Goal: Task Accomplishment & Management: Manage account settings

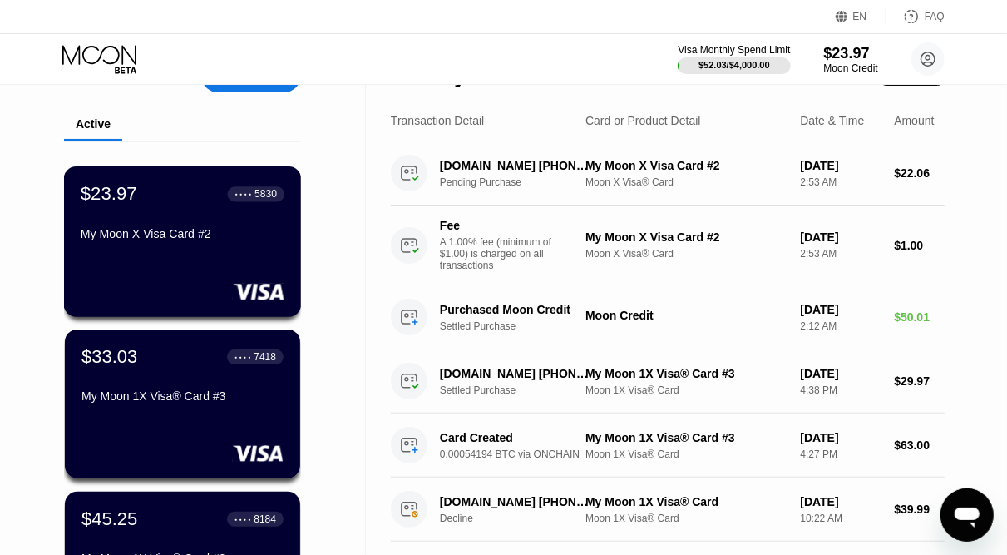
scroll to position [41, 0]
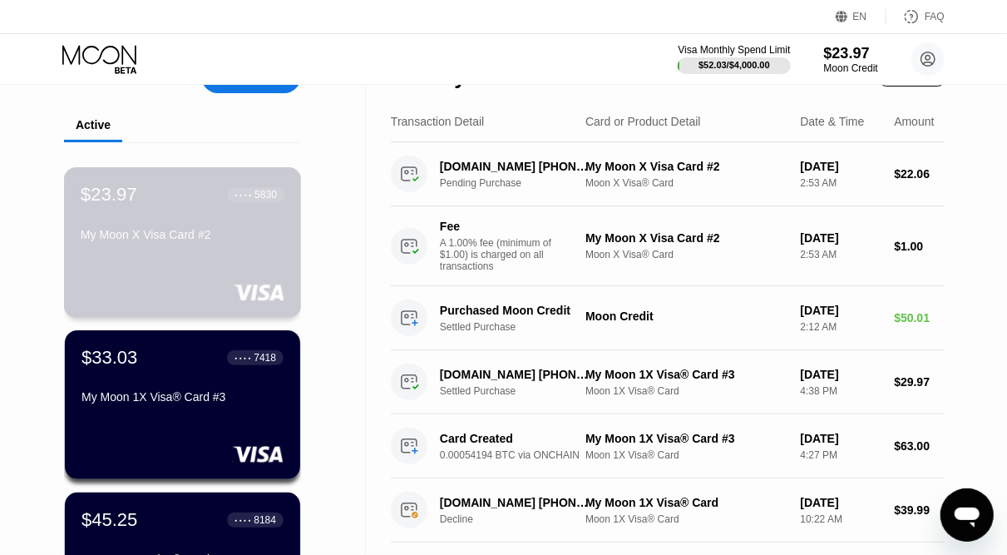
click at [210, 248] on div "My Moon X Visa Card #2" at bounding box center [183, 238] width 204 height 20
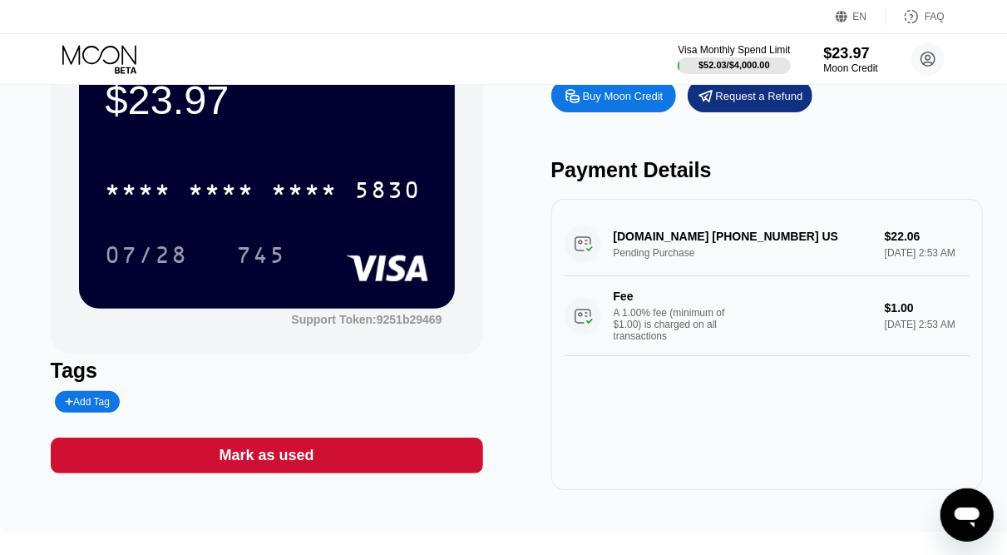
scroll to position [88, 0]
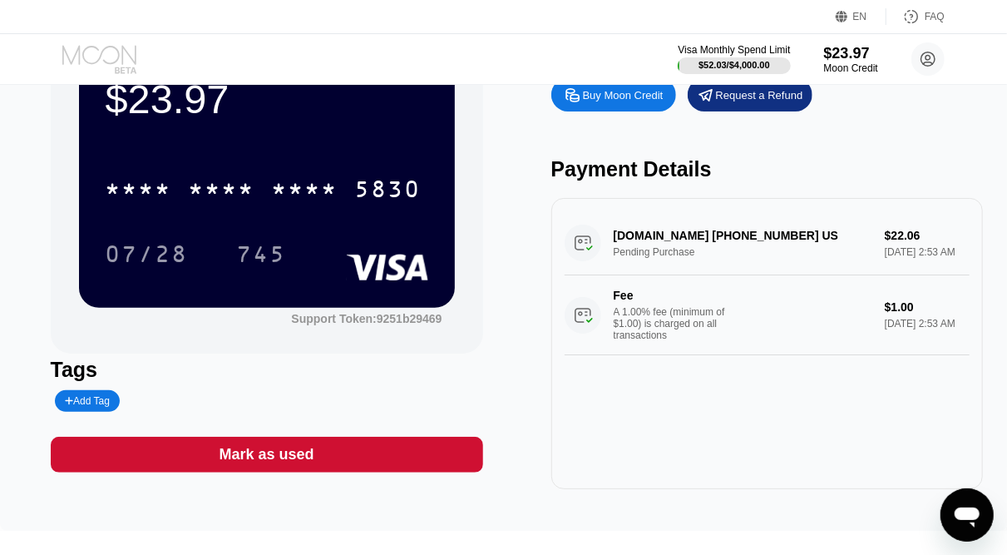
click at [112, 48] on icon at bounding box center [100, 59] width 77 height 29
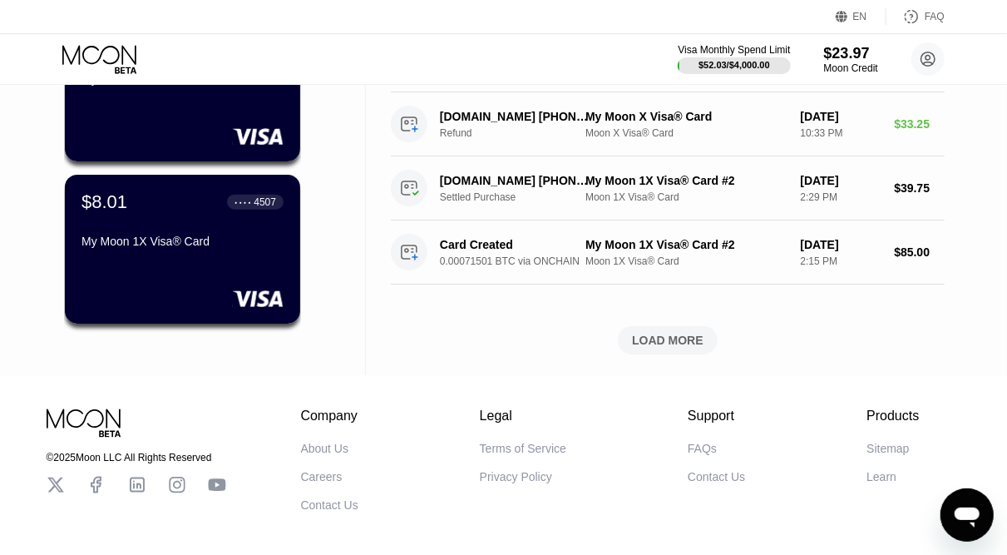
scroll to position [680, 0]
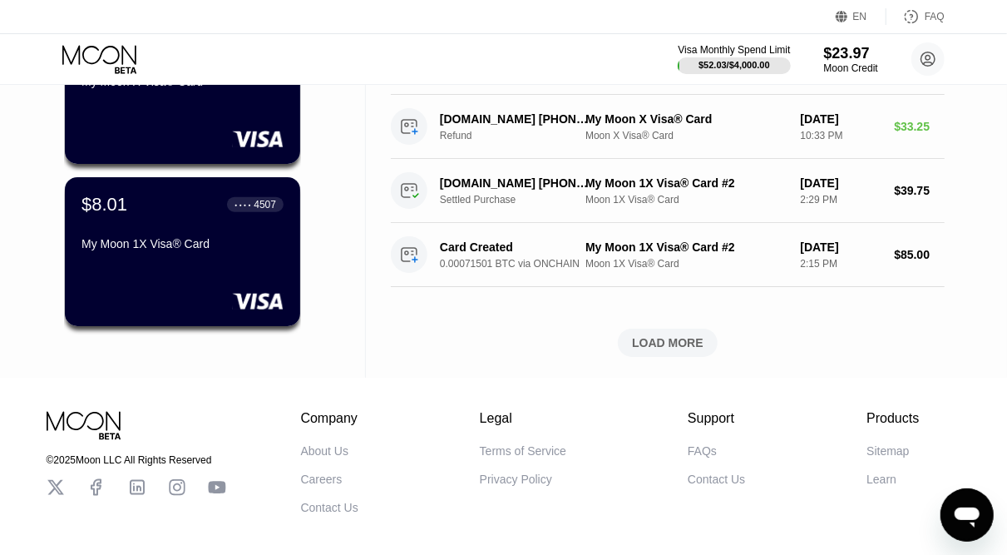
click at [676, 350] on div "LOAD MORE" at bounding box center [668, 342] width 72 height 15
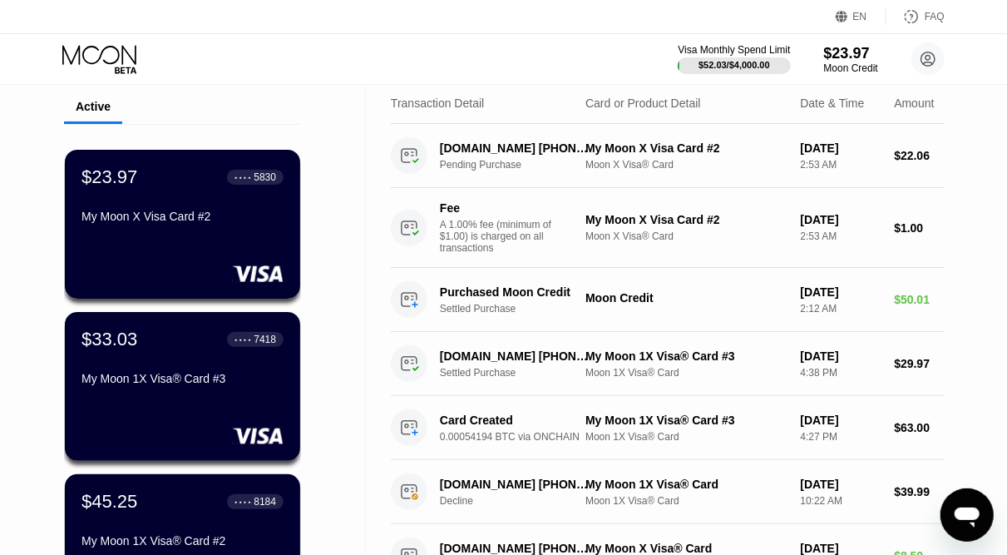
scroll to position [0, 0]
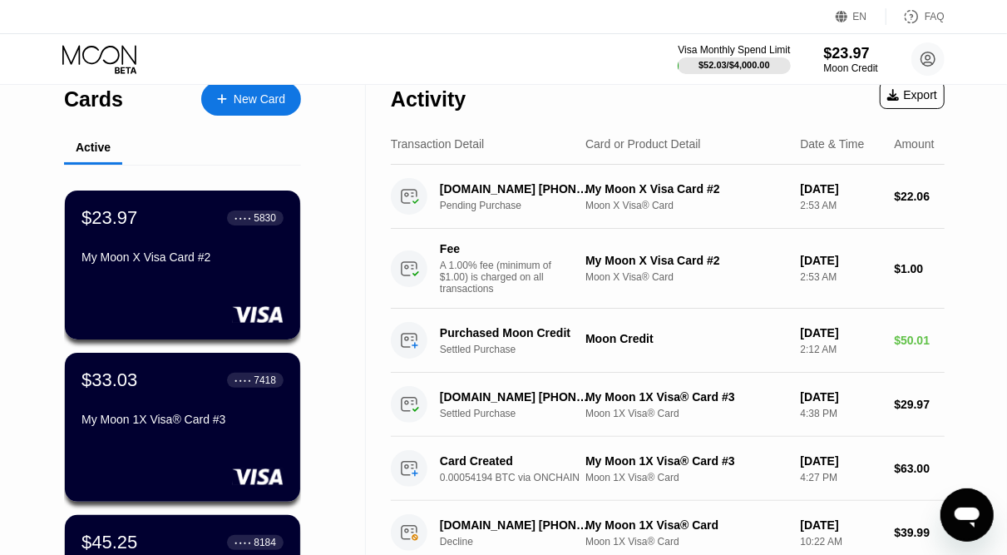
scroll to position [20, 0]
